Goal: Check status: Check status

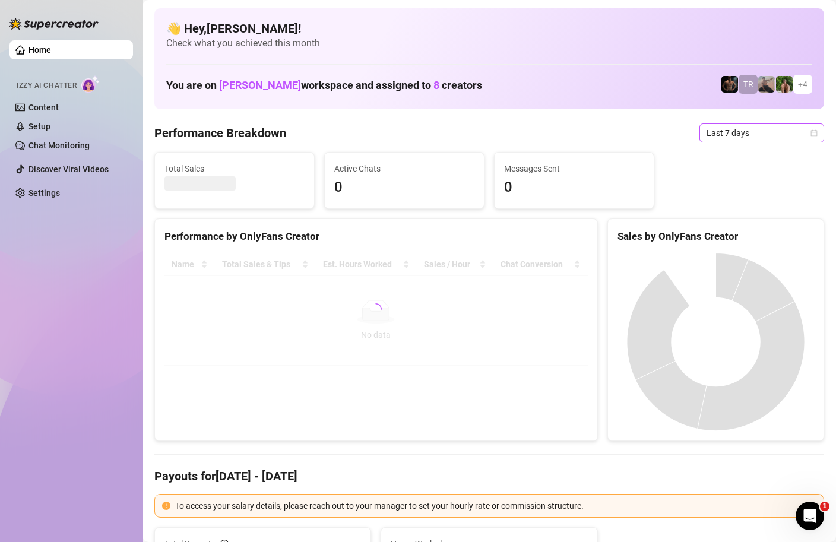
click at [814, 134] on icon "calendar" at bounding box center [814, 133] width 7 height 7
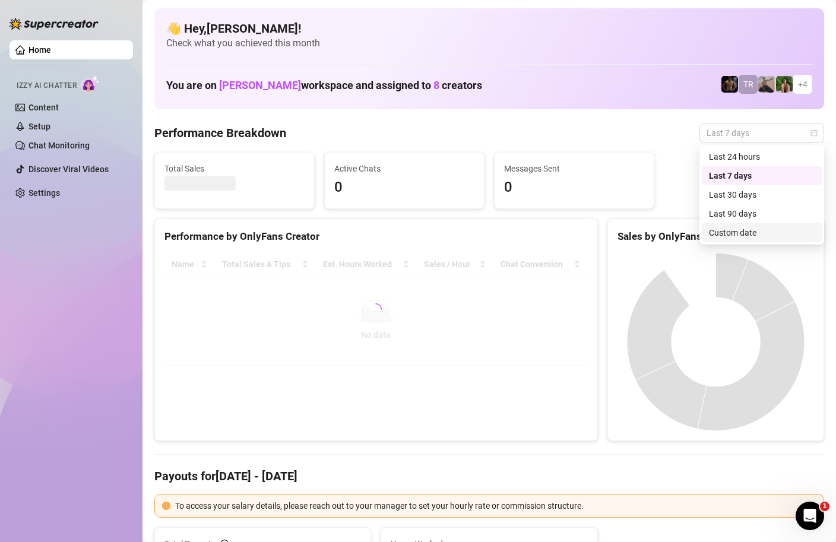
click at [731, 234] on div "Custom date" at bounding box center [762, 232] width 106 height 13
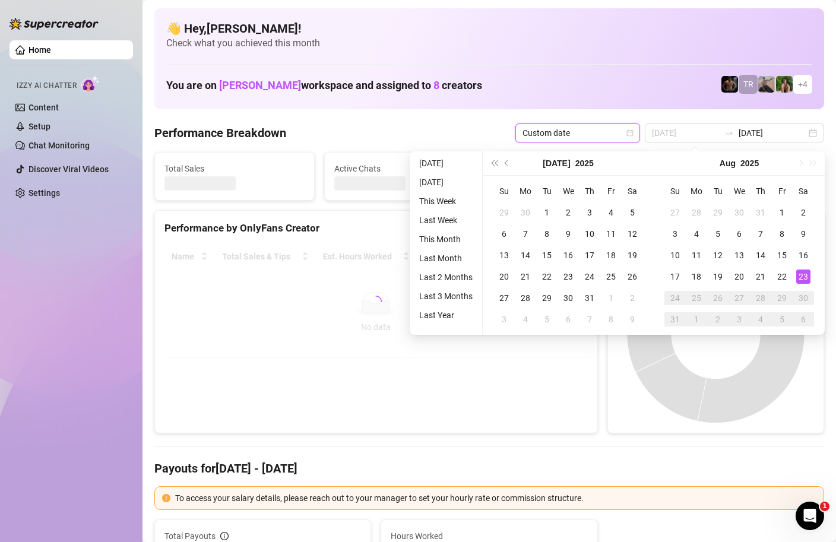
click at [801, 274] on div "23" at bounding box center [804, 277] width 14 height 14
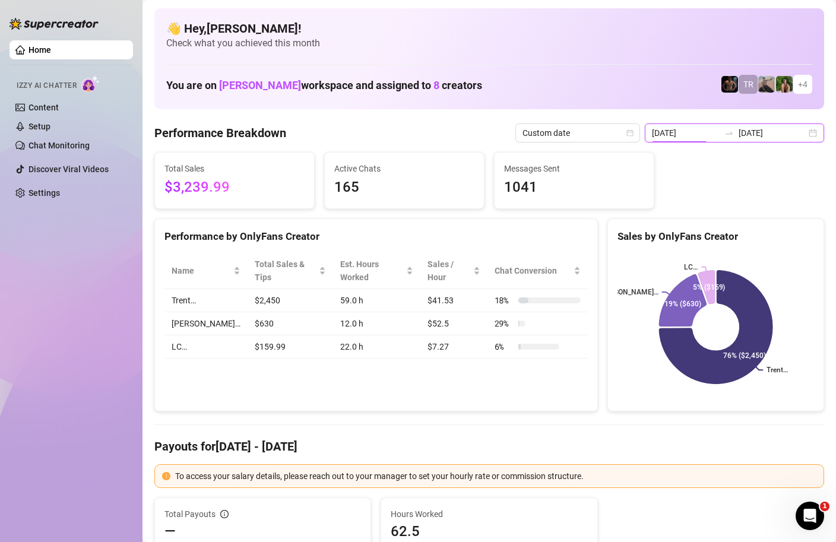
click at [715, 135] on input "[DATE]" at bounding box center [686, 133] width 68 height 13
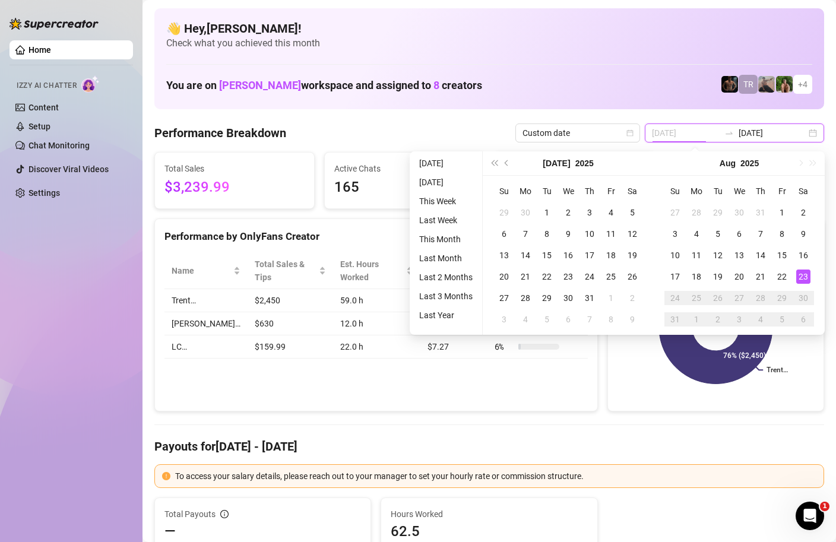
type input "[DATE]"
click at [800, 274] on div "23" at bounding box center [804, 277] width 14 height 14
type input "[DATE]"
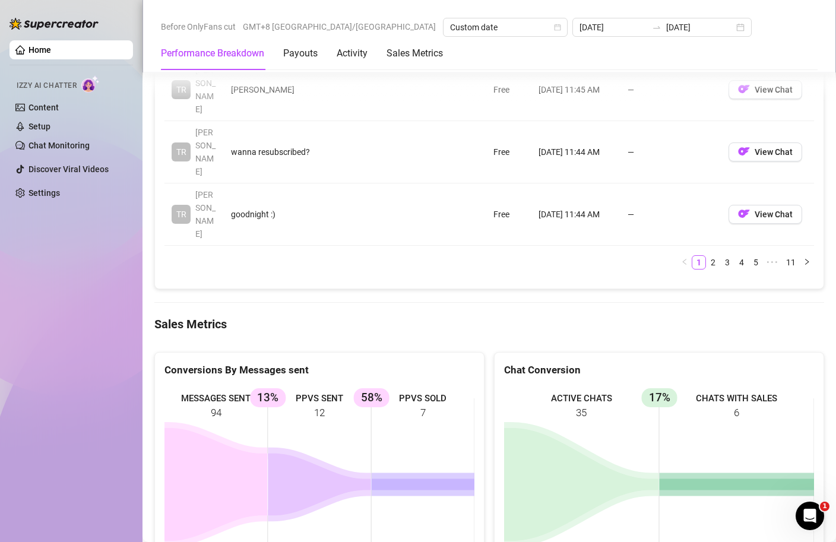
scroll to position [1817, 0]
